Goal: Task Accomplishment & Management: Manage account settings

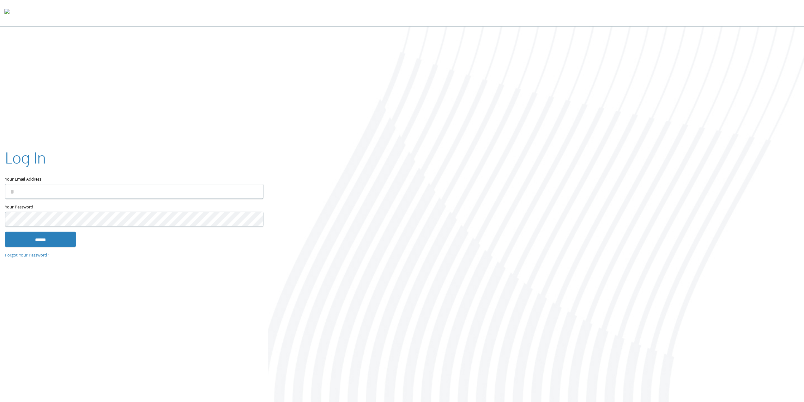
type input "**********"
click at [67, 234] on input "******" at bounding box center [40, 238] width 71 height 15
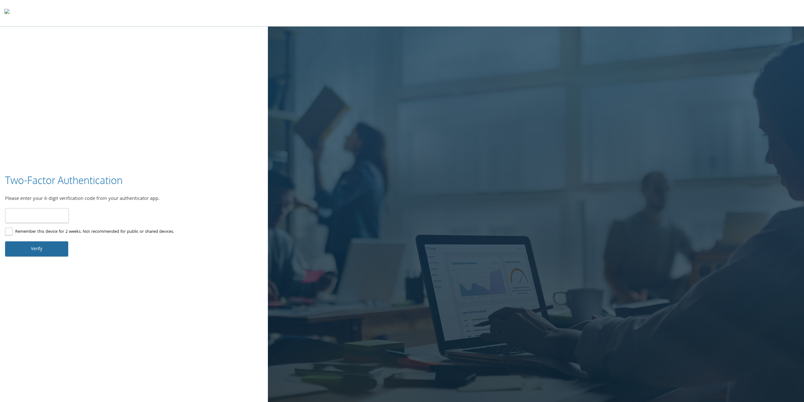
type input "******"
click at [55, 249] on button "Verify" at bounding box center [36, 248] width 63 height 15
